Goal: Task Accomplishment & Management: Manage account settings

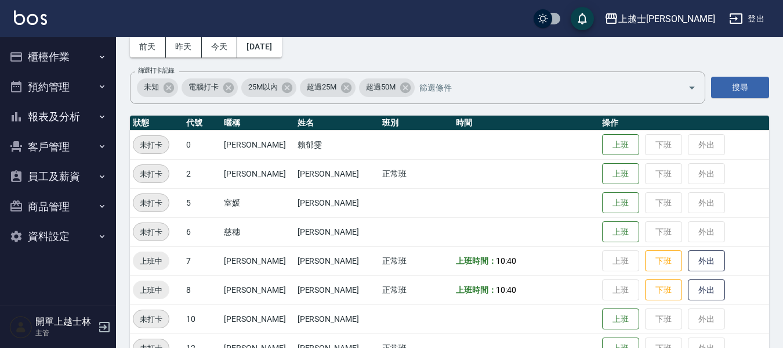
scroll to position [57, 0]
click at [85, 54] on button "櫃檯作業" at bounding box center [58, 57] width 107 height 30
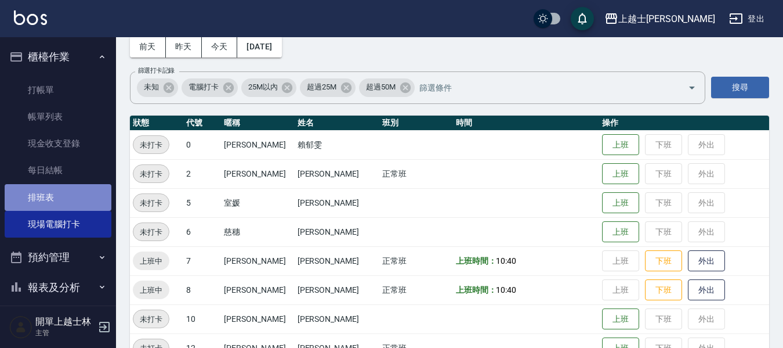
click at [71, 192] on link "排班表" at bounding box center [58, 197] width 107 height 27
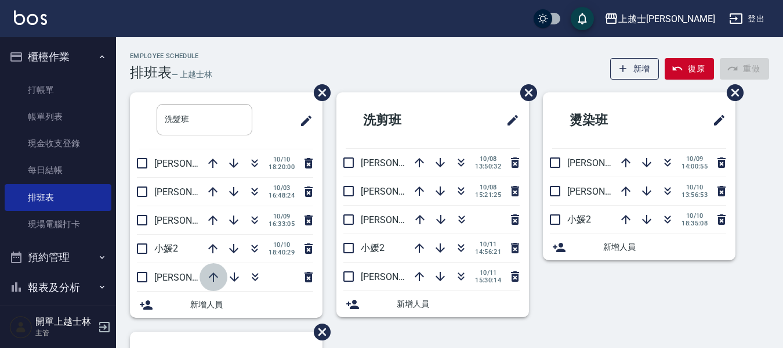
click at [208, 276] on icon "button" at bounding box center [214, 277] width 14 height 14
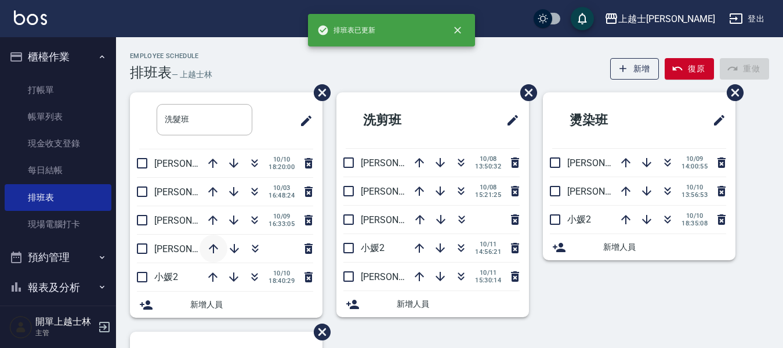
click at [215, 247] on icon "button" at bounding box center [214, 248] width 14 height 14
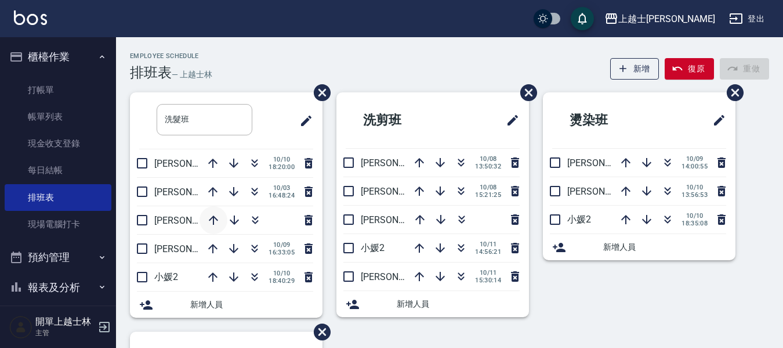
click at [212, 222] on icon "button" at bounding box center [214, 220] width 14 height 14
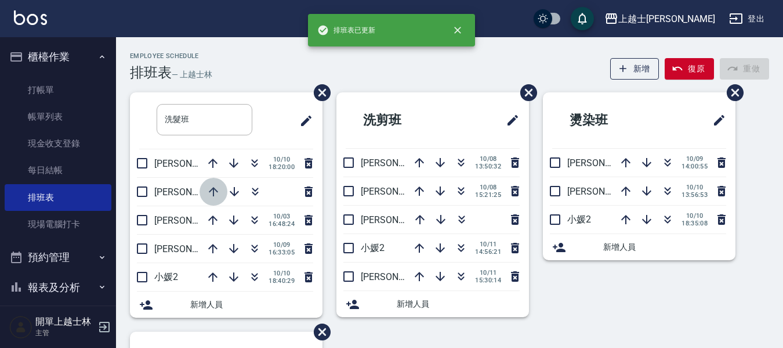
click at [211, 194] on icon "button" at bounding box center [214, 192] width 14 height 14
click at [411, 218] on button "button" at bounding box center [420, 219] width 28 height 28
click at [417, 192] on icon "button" at bounding box center [420, 191] width 14 height 14
